Goal: Information Seeking & Learning: Learn about a topic

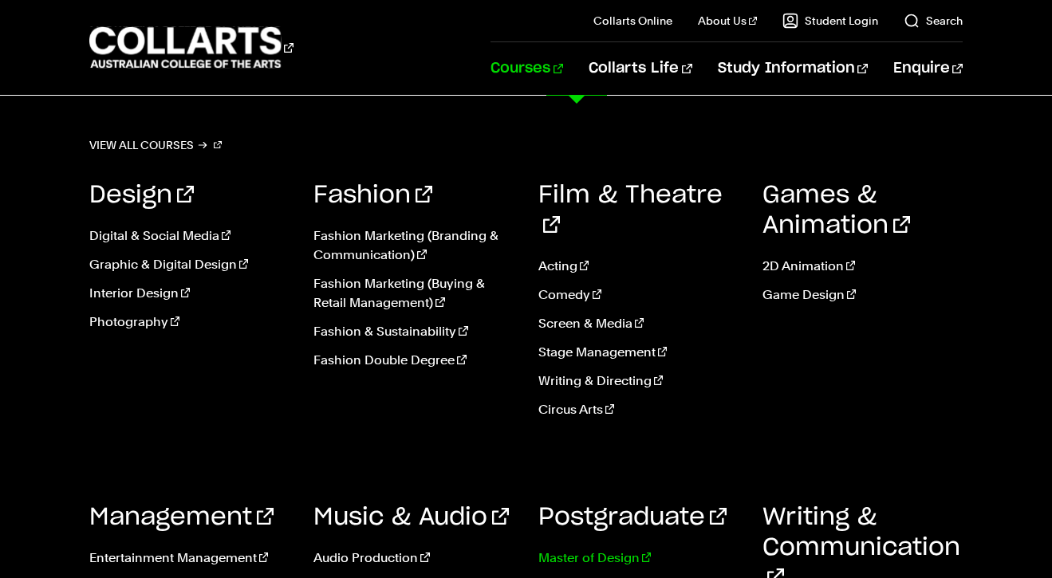
scroll to position [152, 0]
click at [563, 73] on link "Courses" at bounding box center [527, 68] width 73 height 53
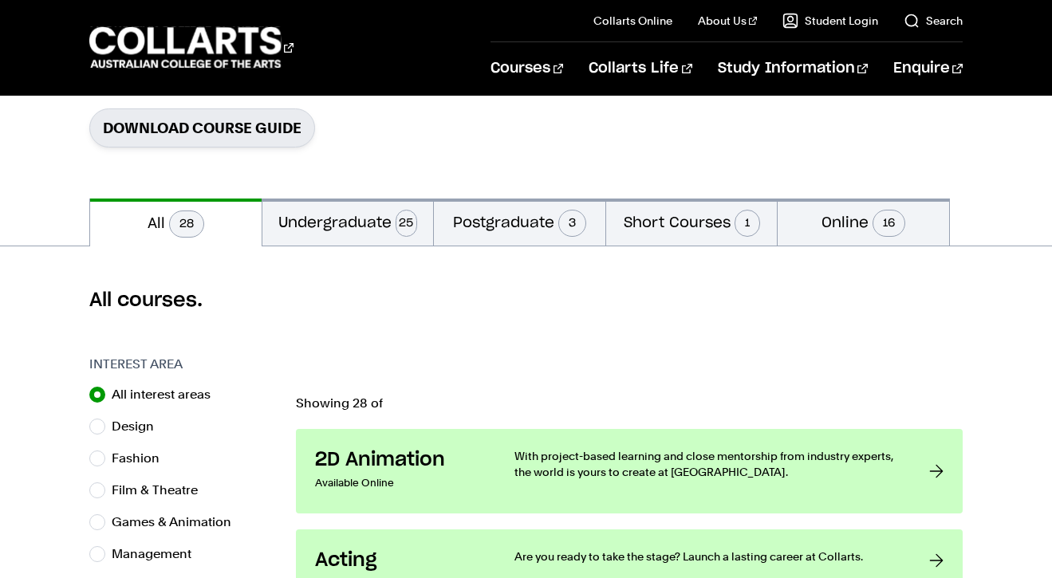
scroll to position [258, 0]
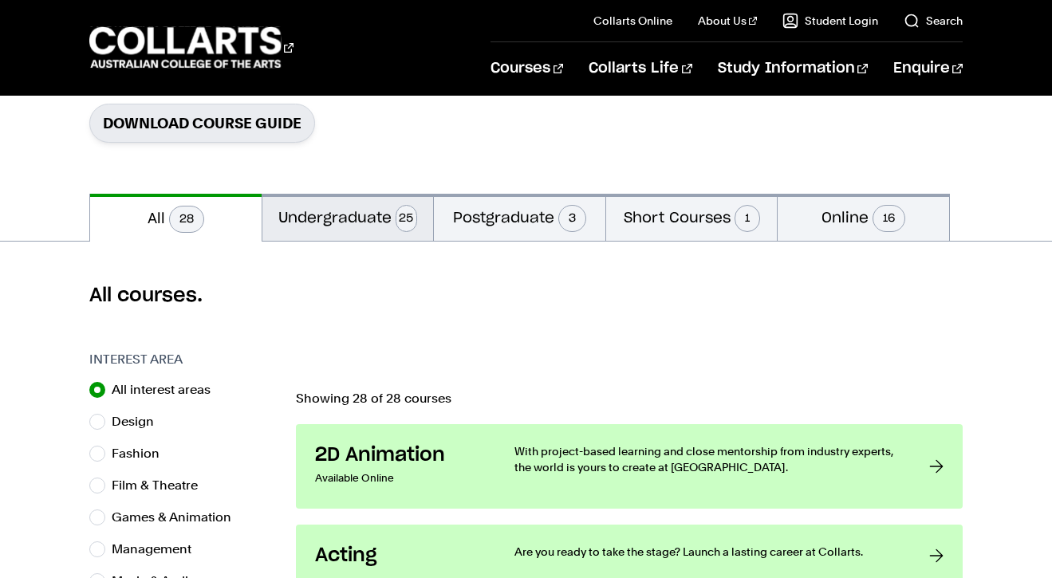
click at [396, 224] on span "25" at bounding box center [407, 218] width 22 height 27
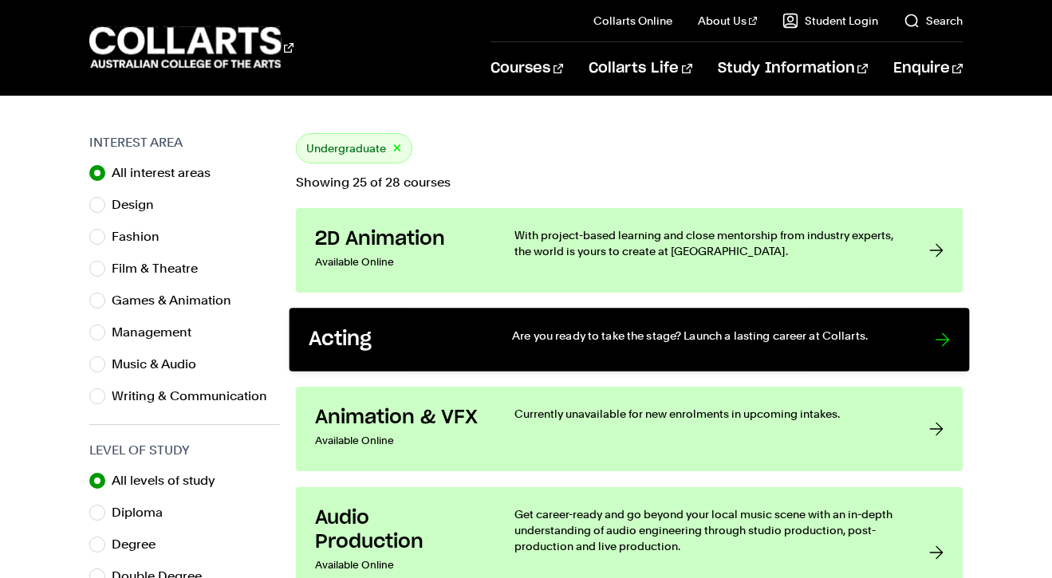
scroll to position [474, 0]
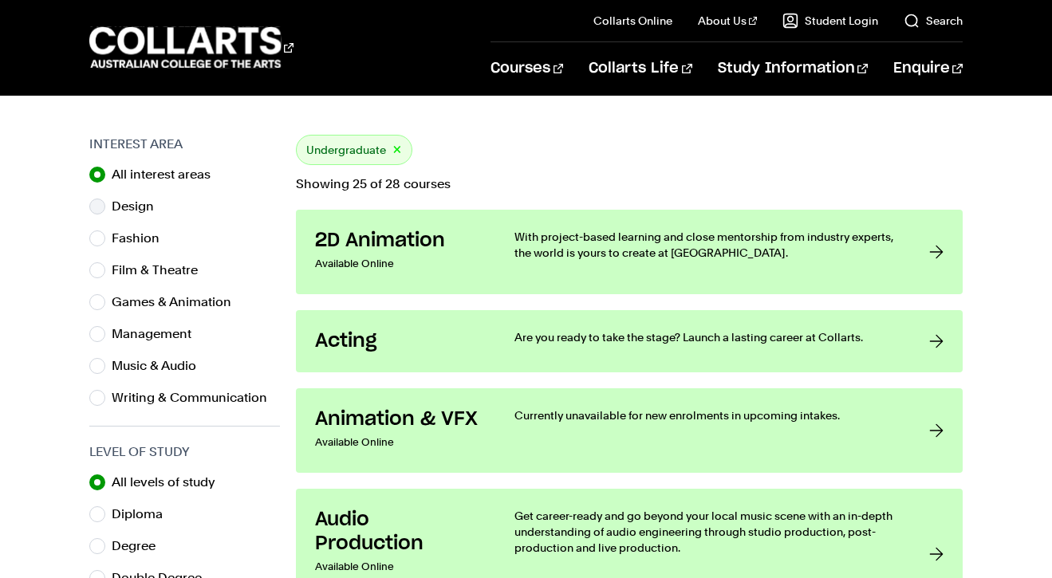
click at [129, 211] on label "Design" at bounding box center [139, 206] width 55 height 22
click at [105, 211] on input "Design" at bounding box center [97, 207] width 16 height 16
radio input "true"
